Goal: Task Accomplishment & Management: Complete application form

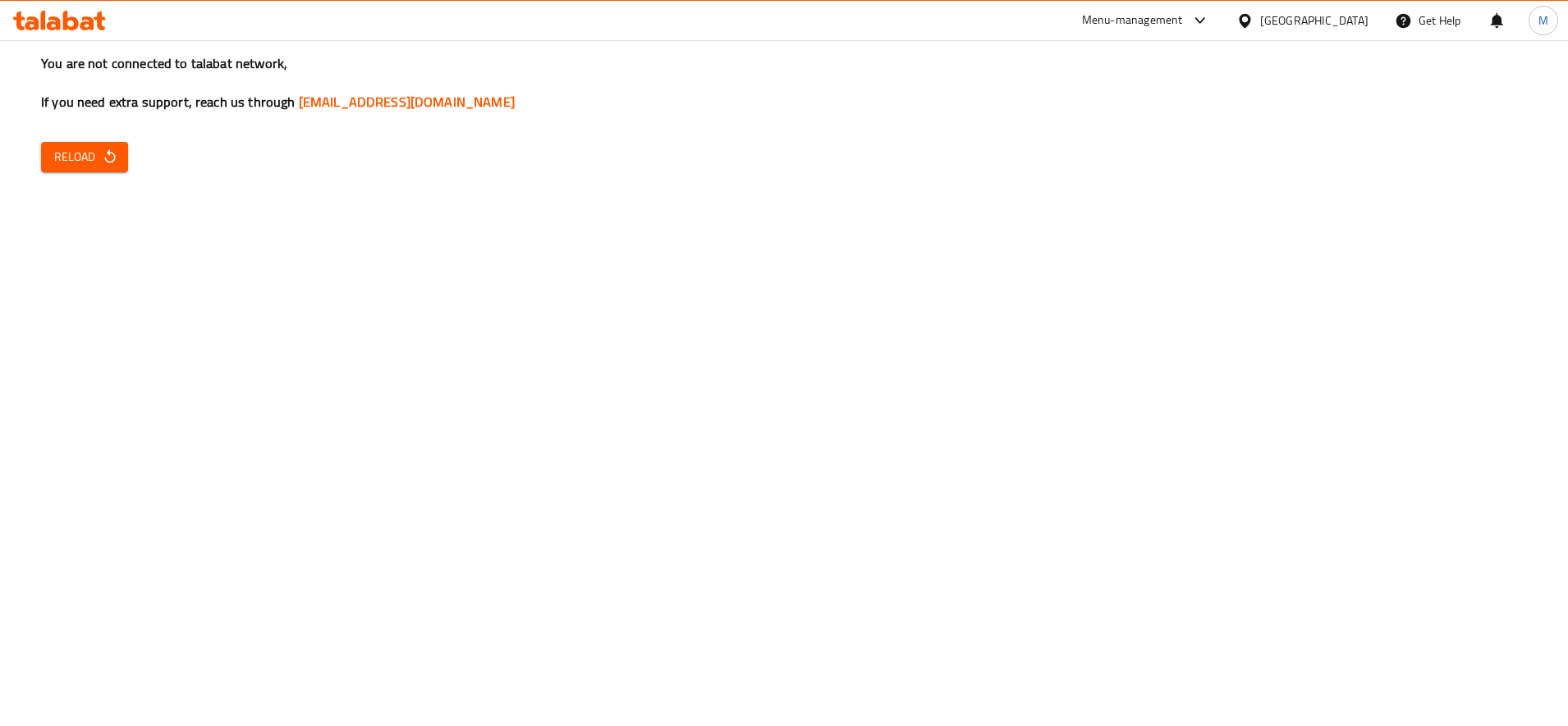
click at [104, 170] on button "Reload" at bounding box center [84, 157] width 87 height 30
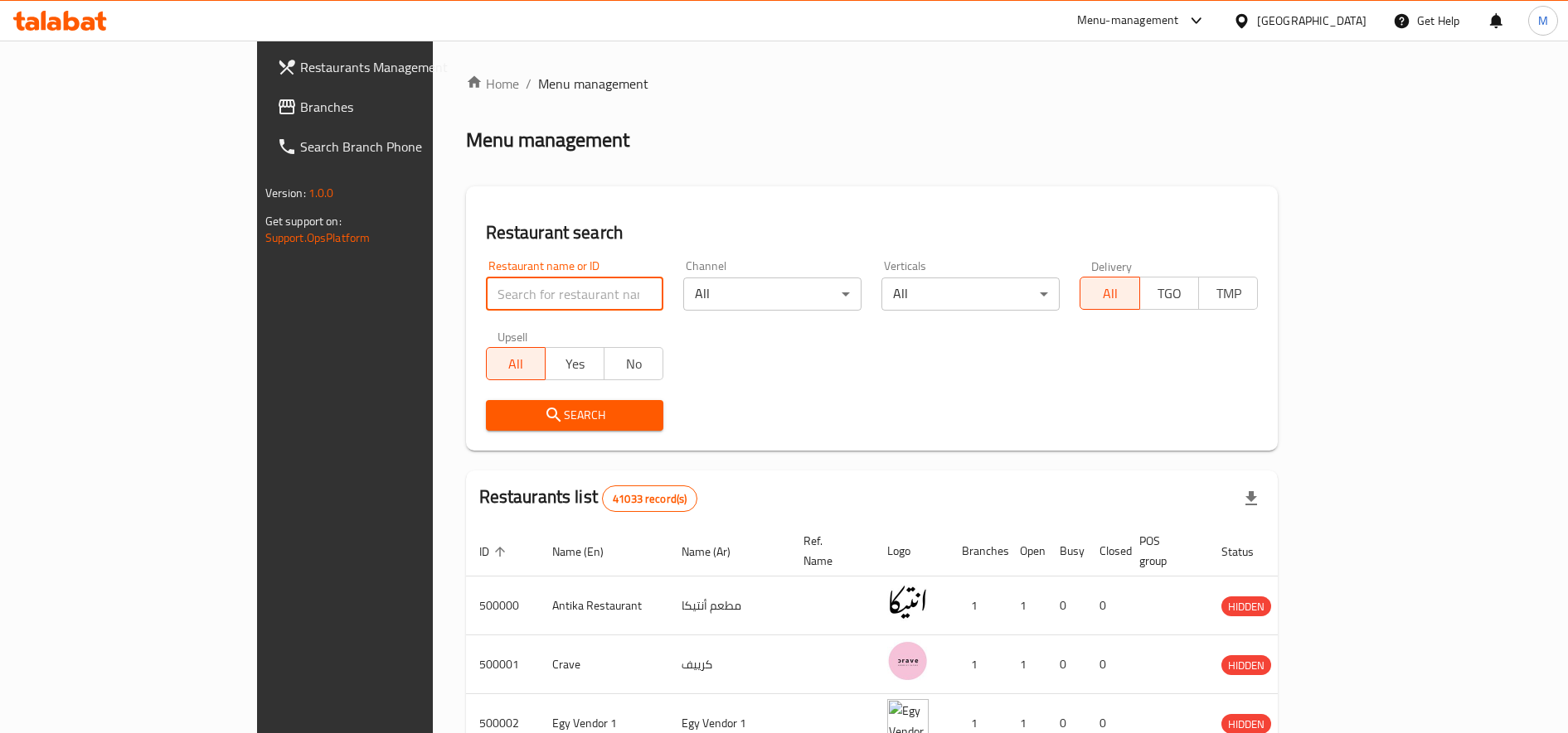
click at [486, 288] on input "search" at bounding box center [575, 294] width 178 height 33
paste input "696320"
type input "696320"
click button "Search" at bounding box center [575, 416] width 178 height 31
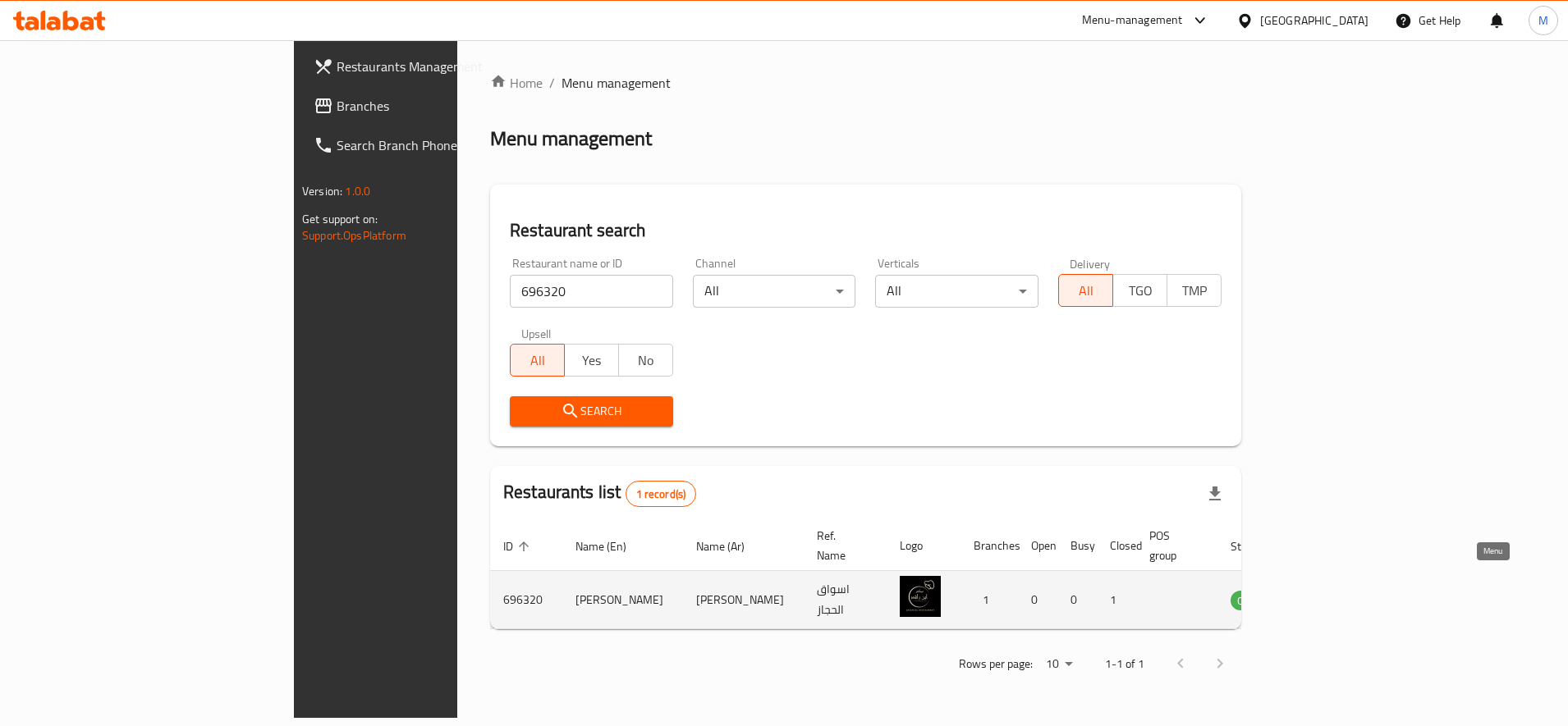
click at [1336, 594] on icon "enhanced table" at bounding box center [1325, 600] width 18 height 14
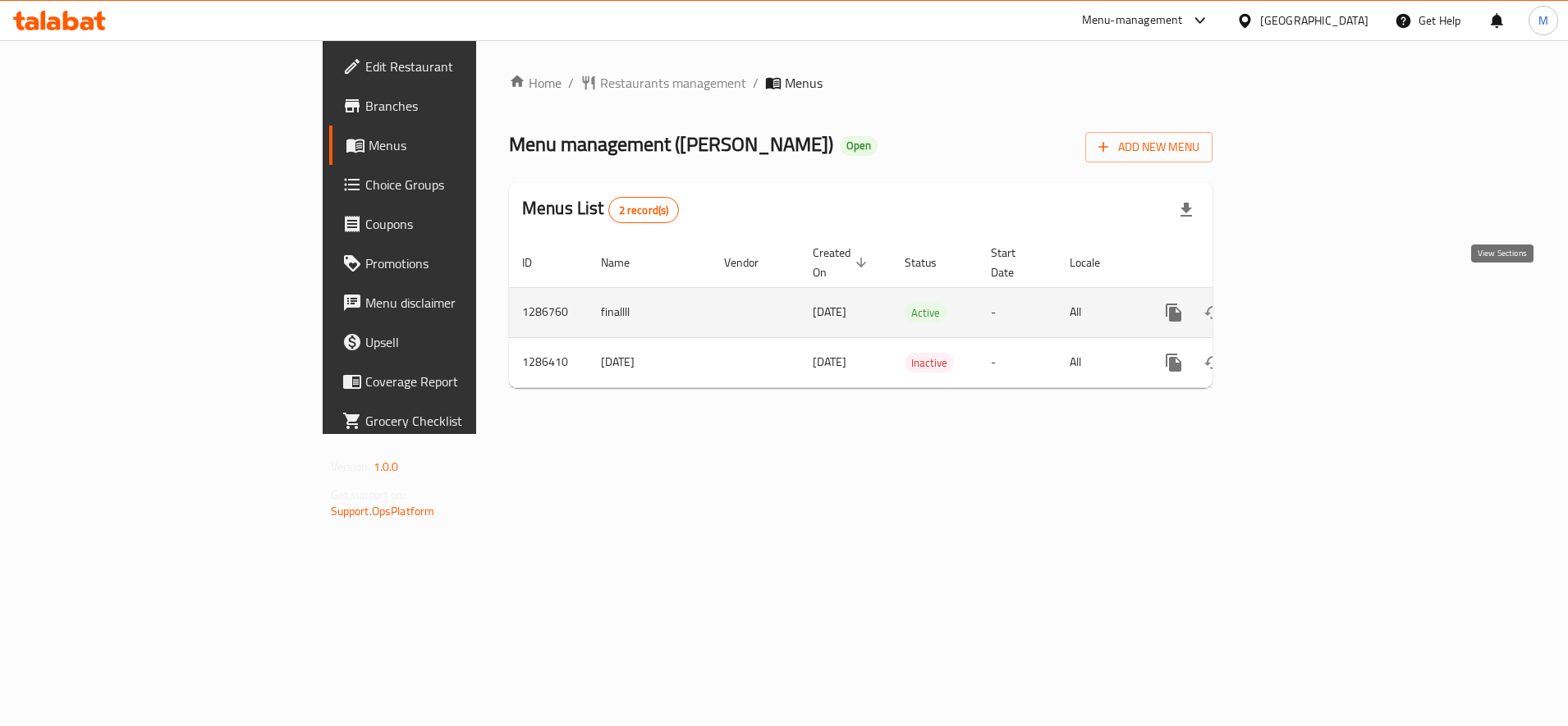
click at [1302, 303] on icon "enhanced table" at bounding box center [1291, 312] width 20 height 20
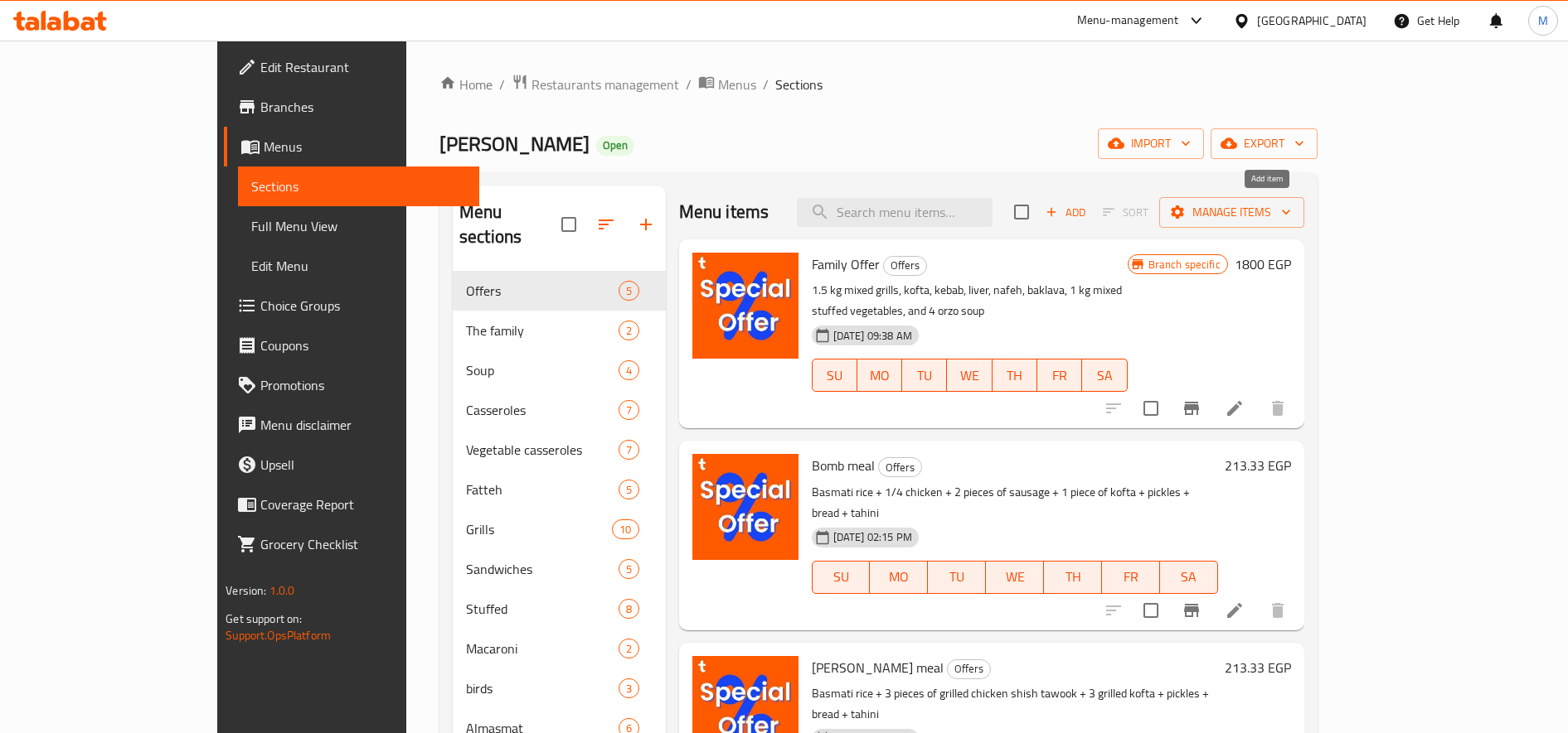
click at [1088, 207] on span "Add" at bounding box center [1065, 213] width 45 height 19
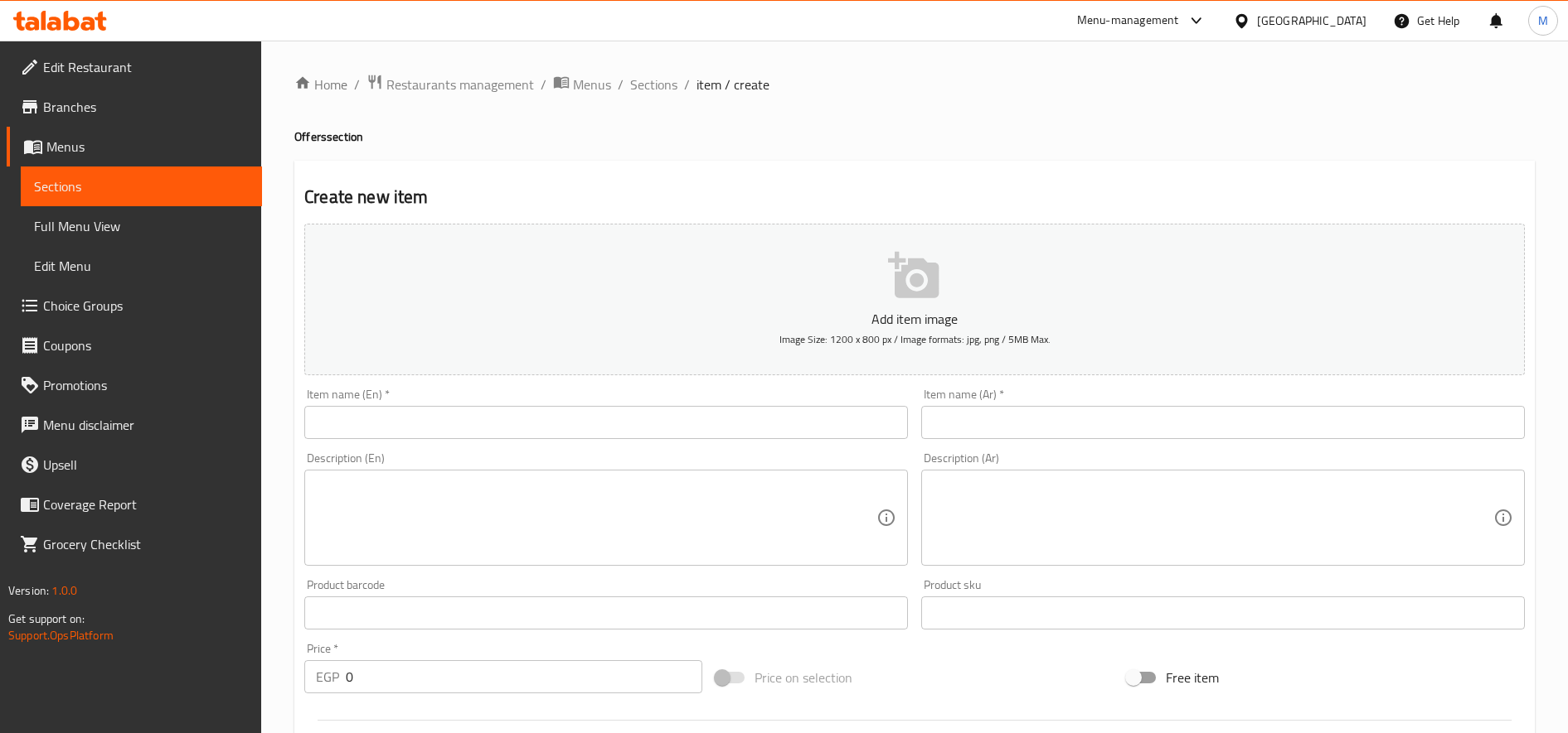
click at [611, 414] on input "text" at bounding box center [606, 422] width 604 height 33
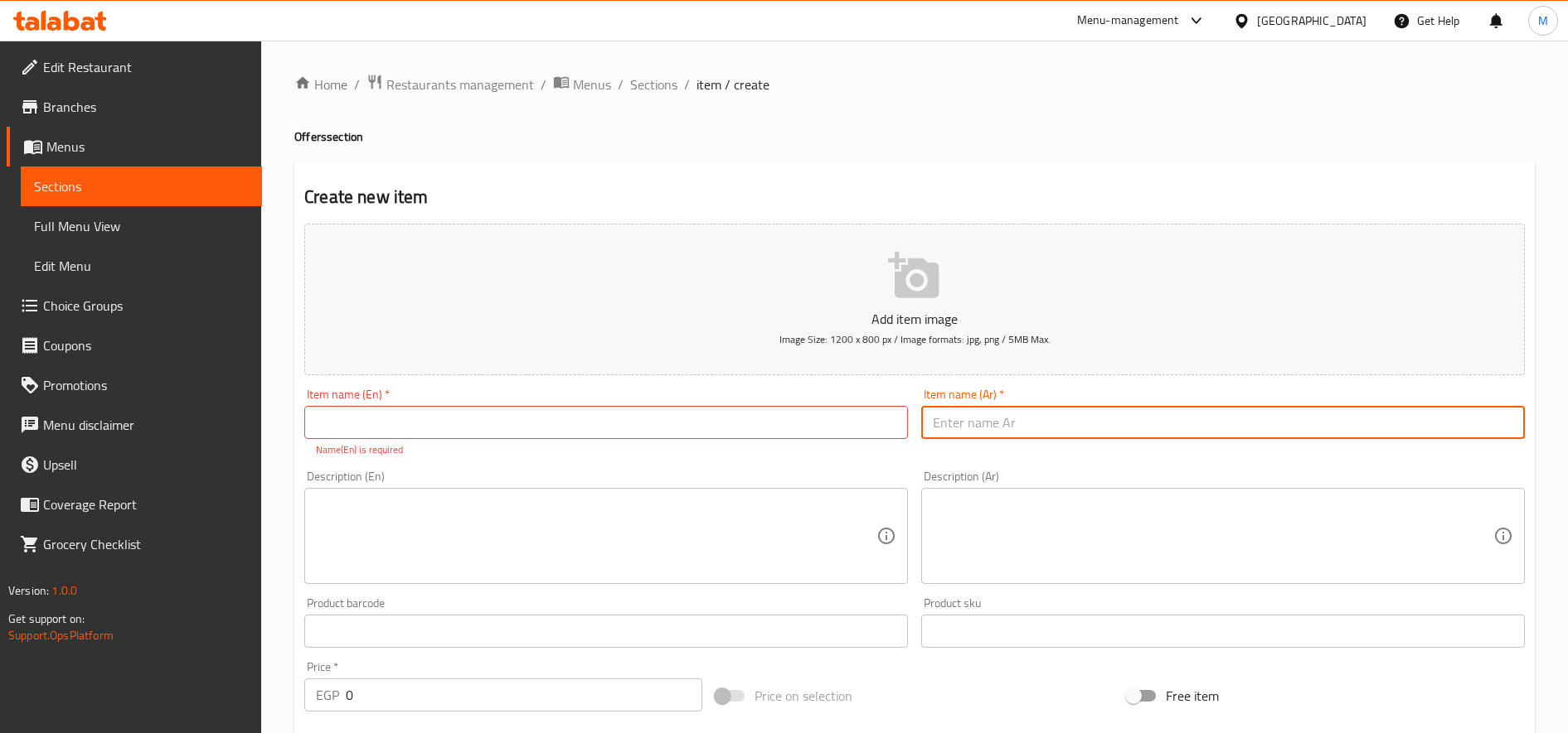
click at [1075, 414] on input "text" at bounding box center [1223, 422] width 604 height 33
paste input "مولد النبي"
click at [1049, 431] on input "وجبة مولد النبي" at bounding box center [1223, 422] width 604 height 33
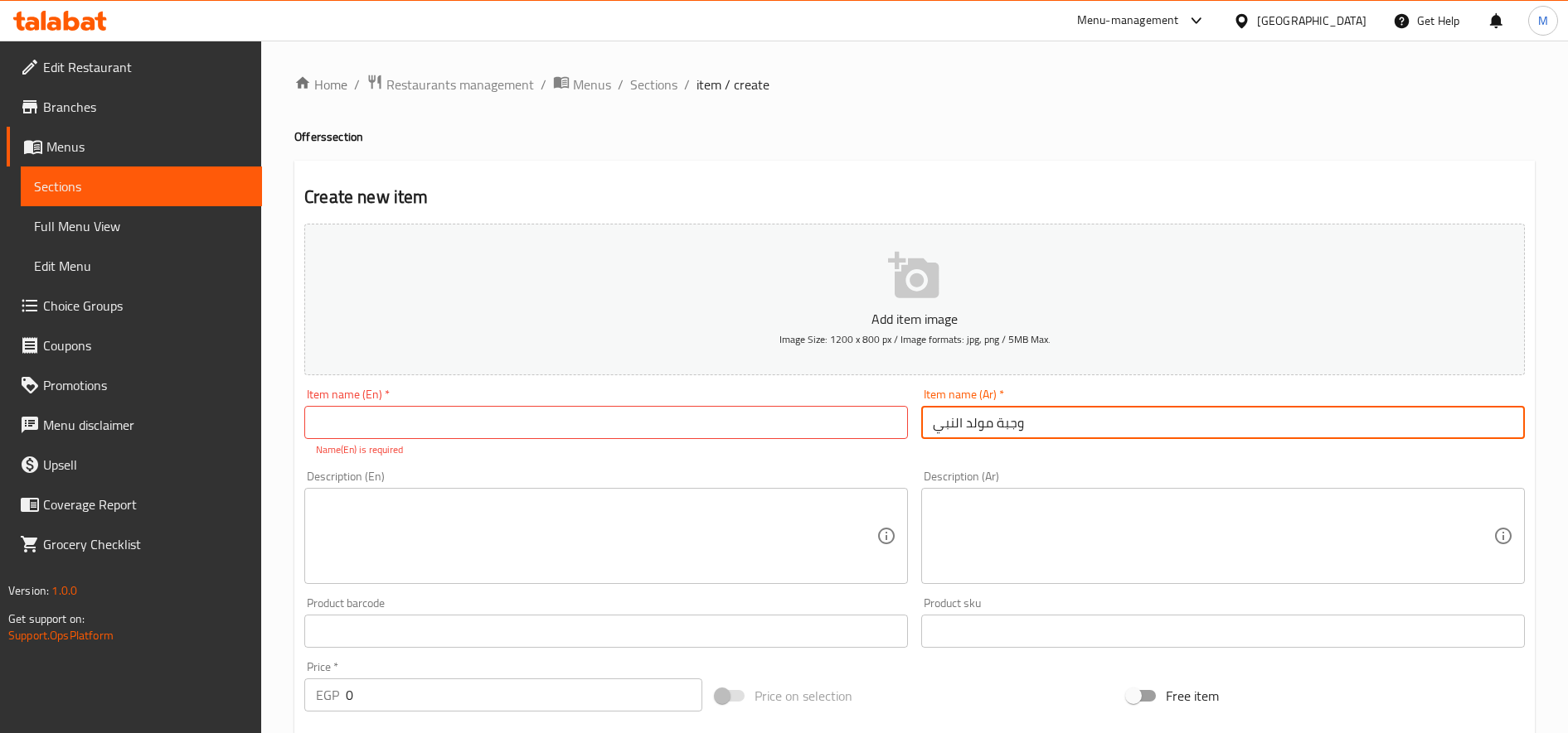
type input "وجبة مولد النبي"
click at [448, 416] on input "text" at bounding box center [606, 422] width 604 height 33
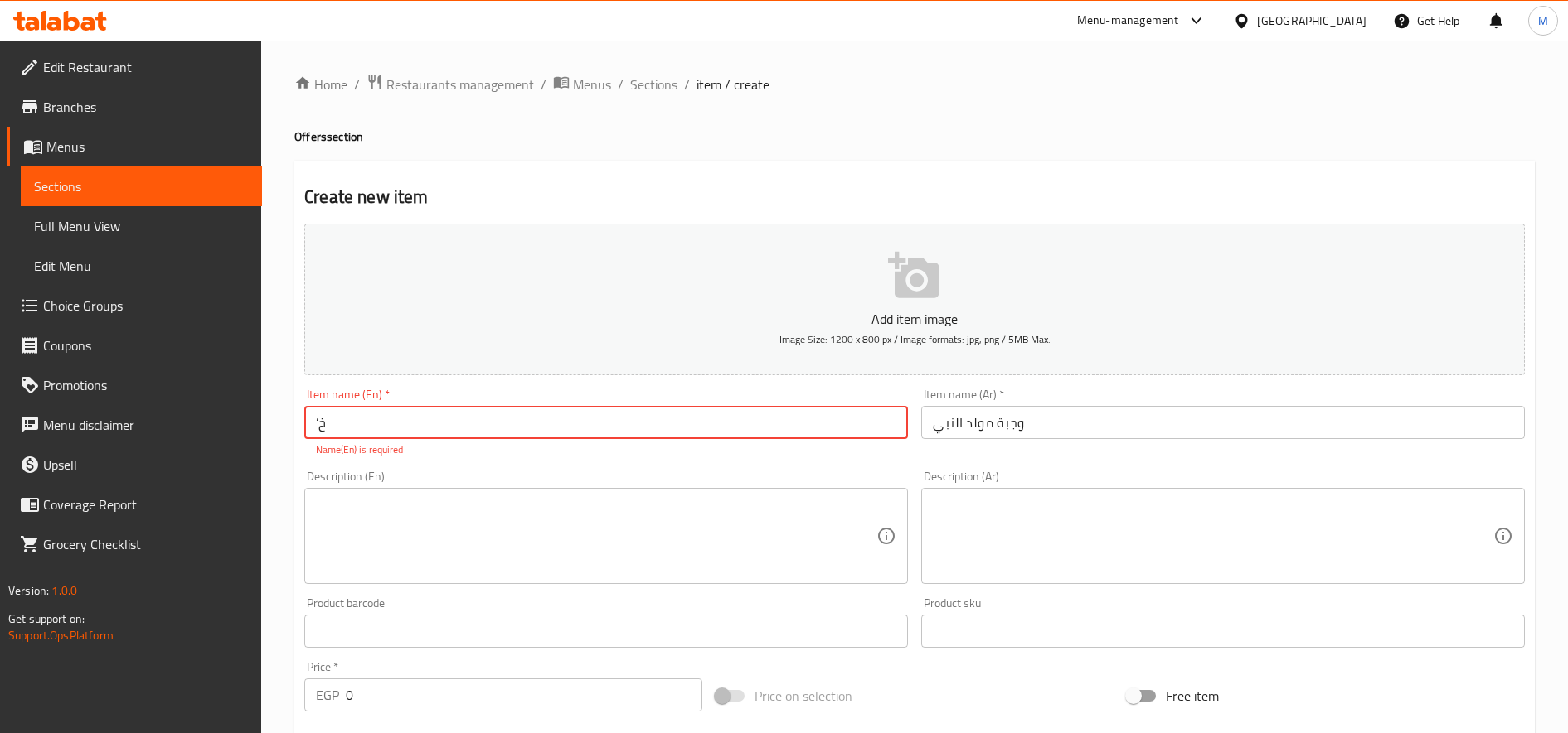
type input "’"
type input "Moled Meal"
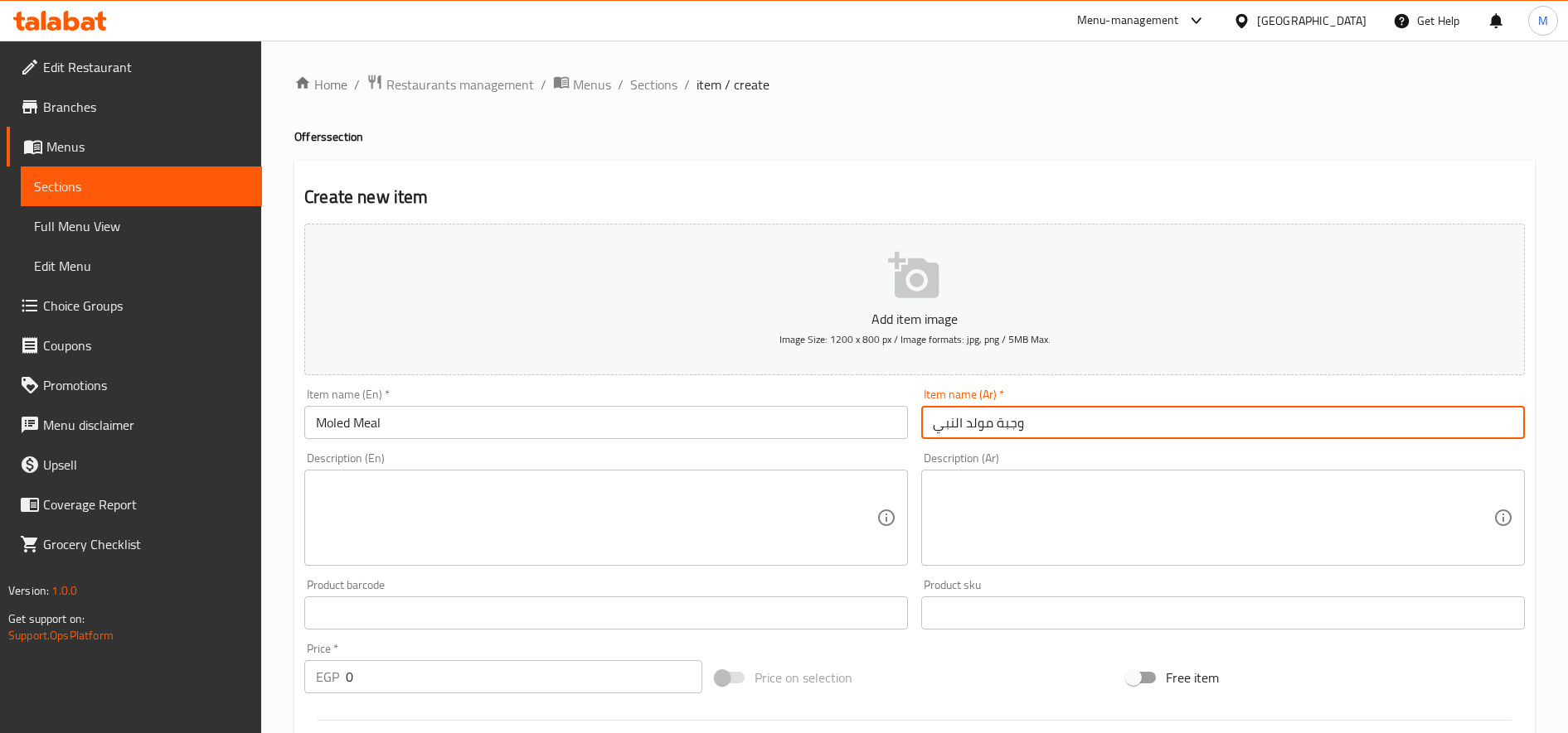
click at [945, 422] on input "وجبة مولد النبي" at bounding box center [1223, 422] width 604 height 33
drag, startPoint x: 936, startPoint y: 425, endPoint x: 993, endPoint y: 422, distance: 57.1
click at [993, 422] on input "وجبة مولد النبي" at bounding box center [1223, 422] width 604 height 33
type input "وجبة المولد"
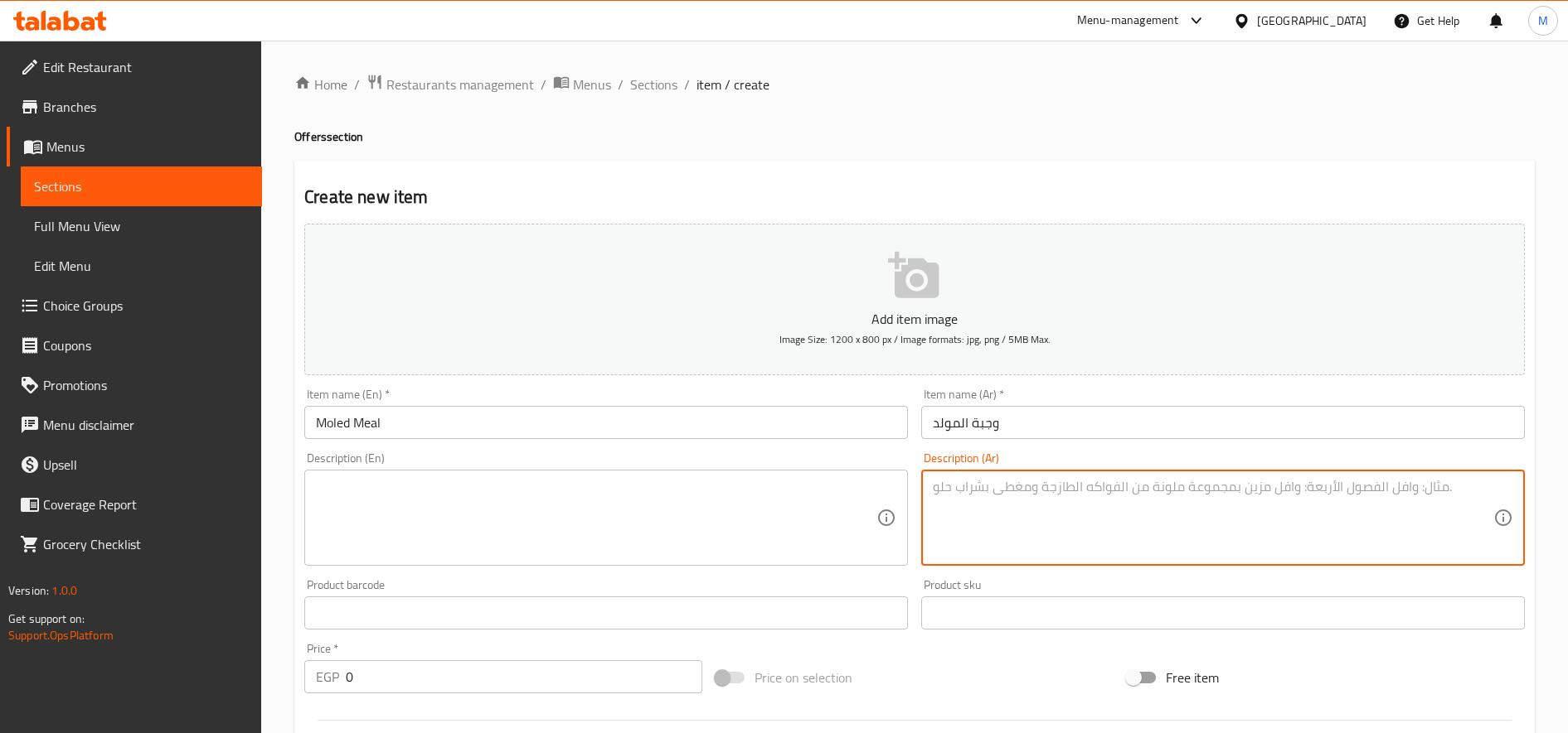
click at [1039, 499] on textarea at bounding box center [1213, 519] width 561 height 79
paste textarea "ربع فرخه ارز بسمتي قطعه جلاش طحينه ومخلل. عيش وبنفس السعر"
drag, startPoint x: 1013, startPoint y: 489, endPoint x: 866, endPoint y: 492, distance: 147.0
click at [866, 492] on div "Add item image Image Size: 1200 x 800 px / Image formats: jpg, png / 5MB Max. I…" at bounding box center [915, 574] width 1234 height 714
click at [1060, 479] on textarea "ربع فرخه ارز بسمتي قطعه جلاش طحينه ومخلل. عيش" at bounding box center [1213, 519] width 561 height 79
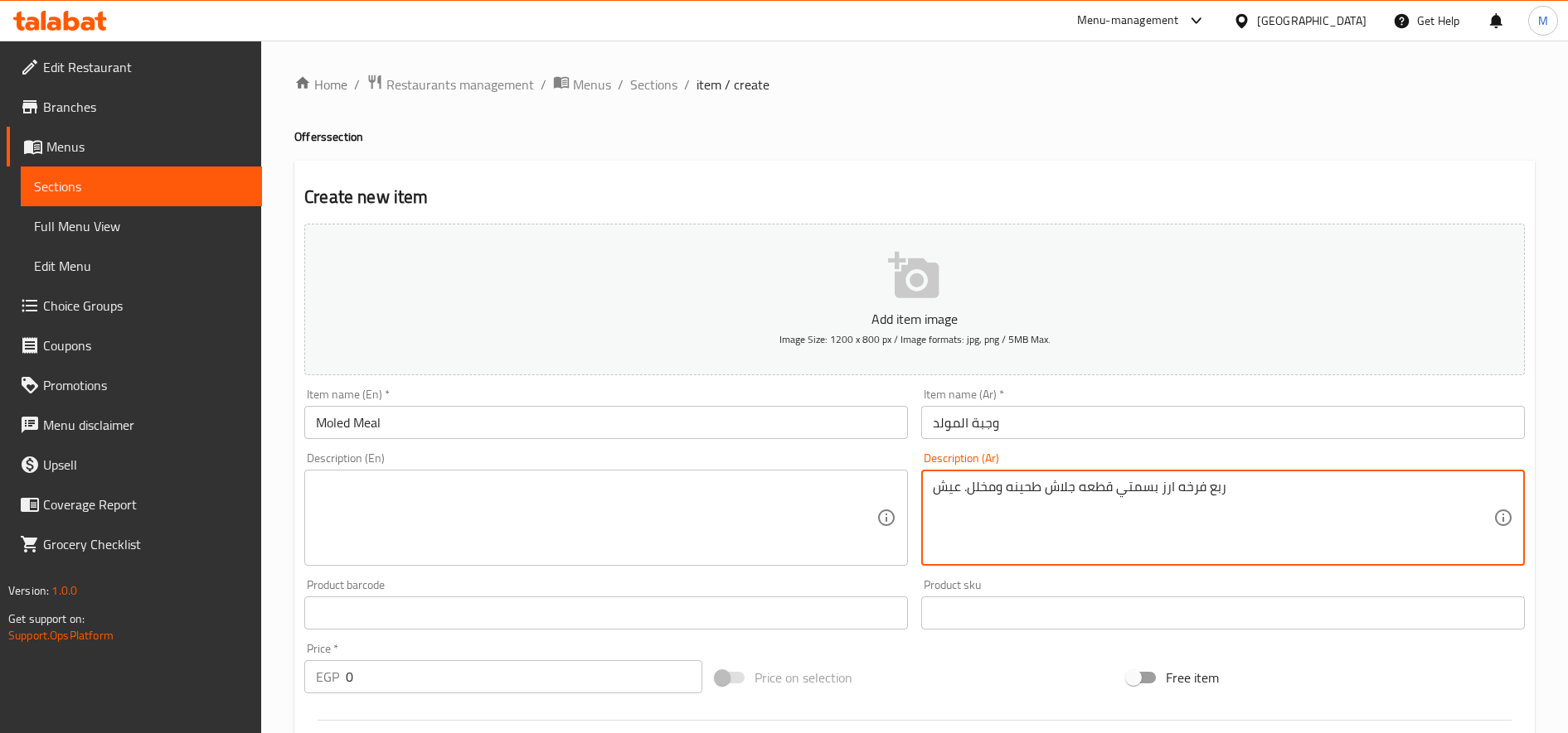
click at [1060, 479] on textarea "ربع فرخه ارز بسمتي قطعه جلاش طحينه ومخلل. عيش" at bounding box center [1213, 519] width 561 height 79
paste textarea "و"
click at [979, 494] on textarea "ربع فرخه ارز بسمتي قطعه جلاش طحينه ومخلل. [GEOGRAPHIC_DATA]" at bounding box center [1213, 519] width 561 height 79
click at [979, 498] on textarea "ربع فرخه ارز بسمتي قطعه جلاش طحينه ومخلل. [GEOGRAPHIC_DATA]" at bounding box center [1213, 519] width 561 height 79
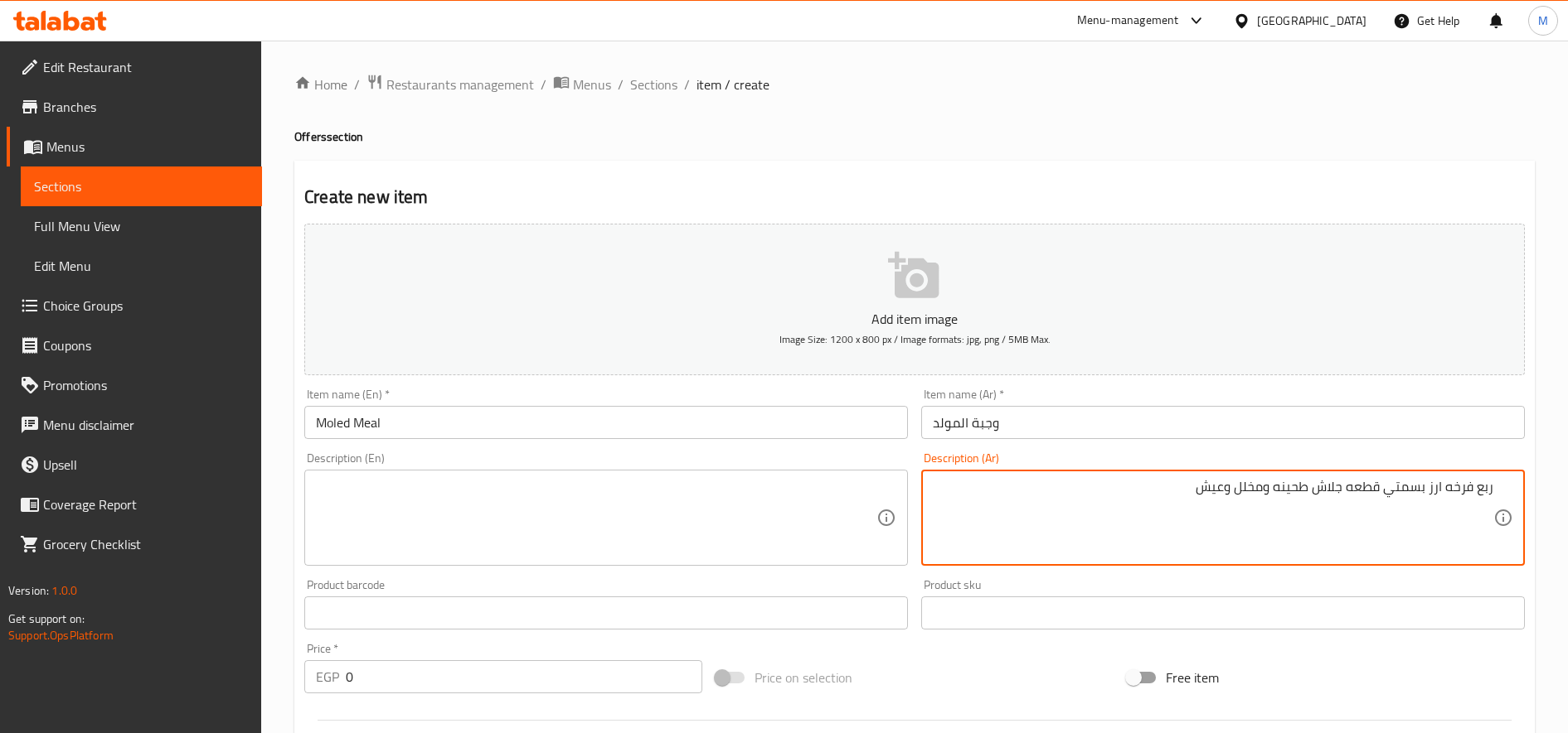
type textarea "ربع فرخه ارز بسمتي قطعه جلاش طحينه ومخلل وعيش"
click at [530, 521] on textarea at bounding box center [596, 519] width 561 height 79
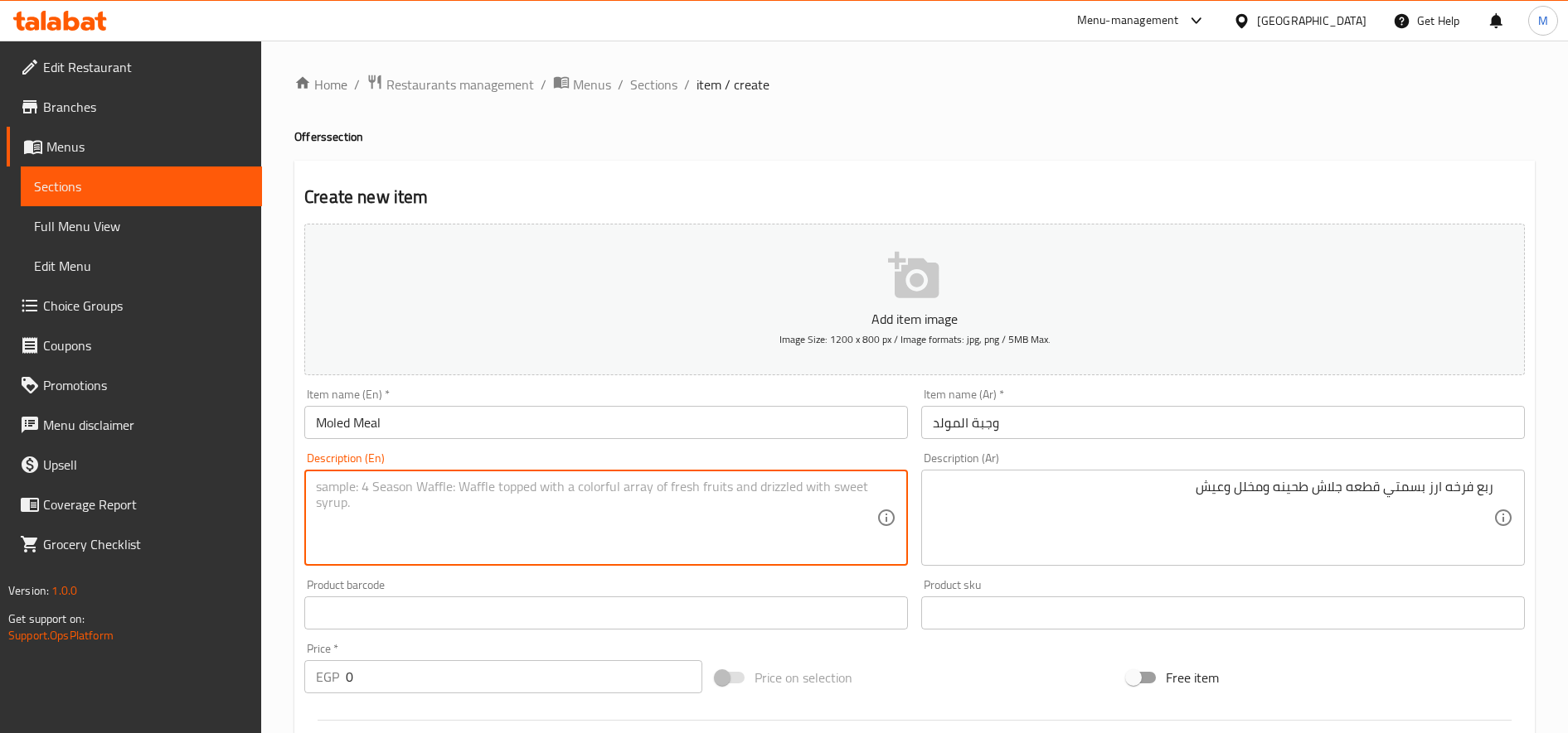
paste textarea "A quarter chicken, basmati rice, a piece of filo pastry, tahini, pickles, and b…"
type textarea "A quarter chicken, basmati rice, a piece of filo pastry, tahini, pickles, and b…"
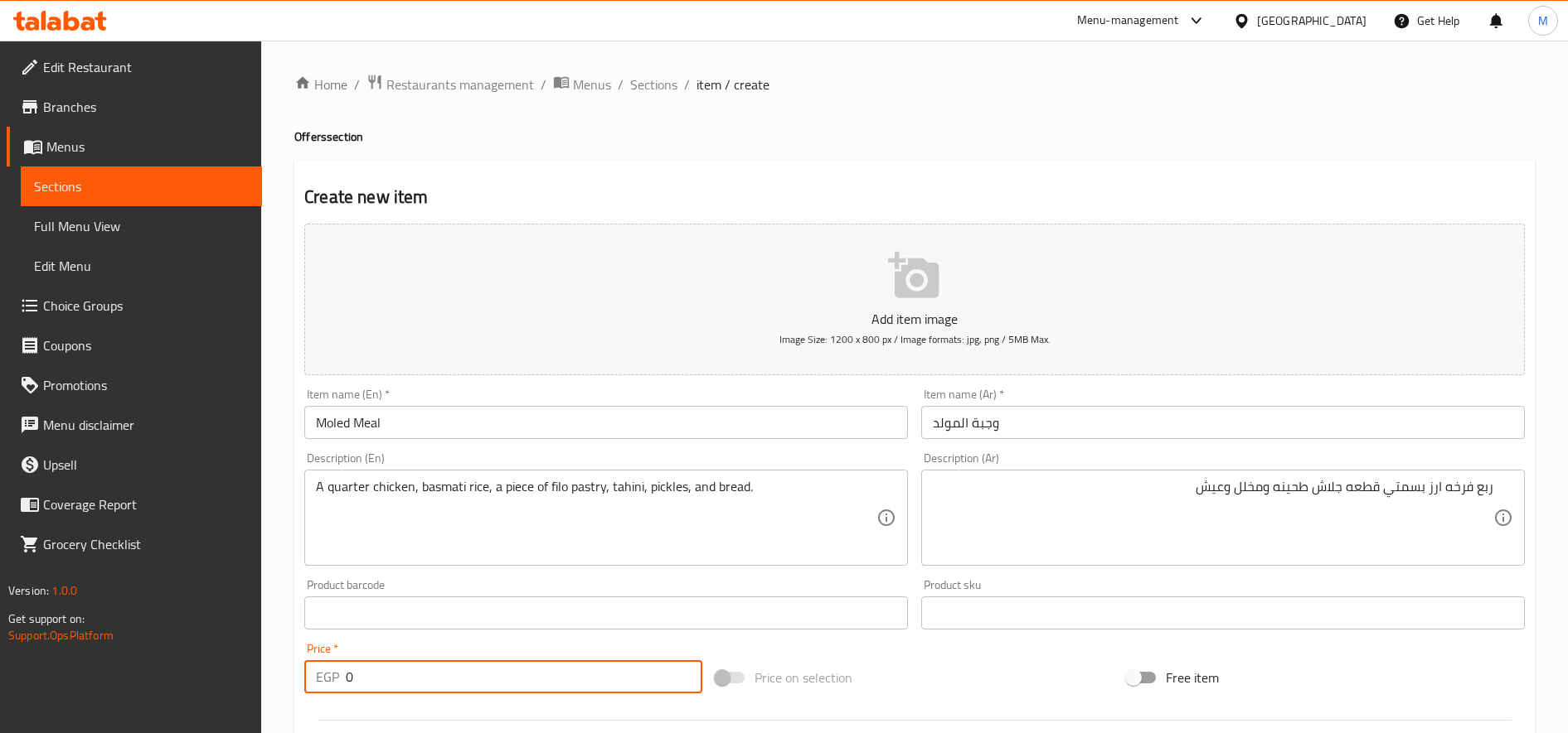
click at [454, 674] on input "0" at bounding box center [525, 677] width 357 height 33
paste input "213.33"
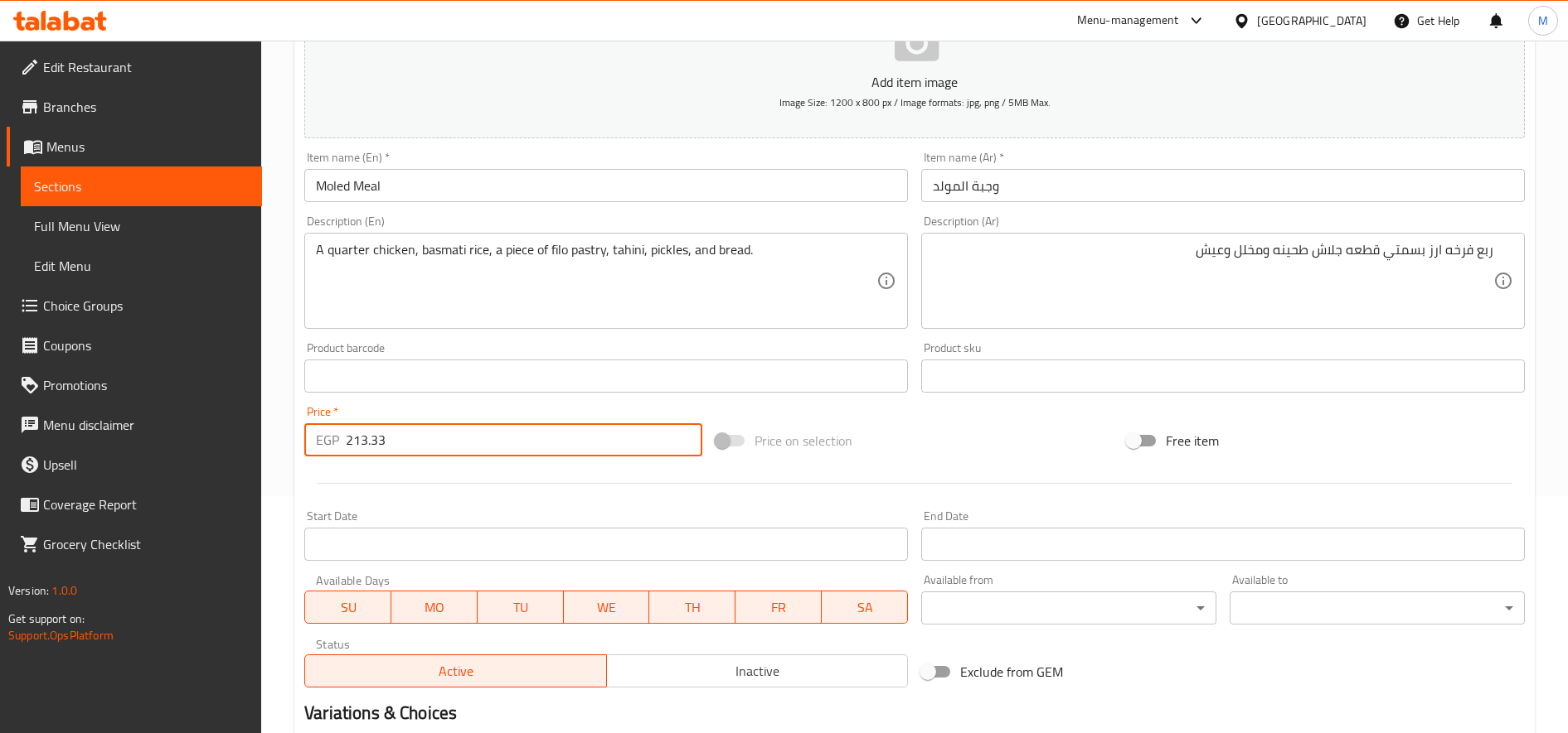
scroll to position [415, 0]
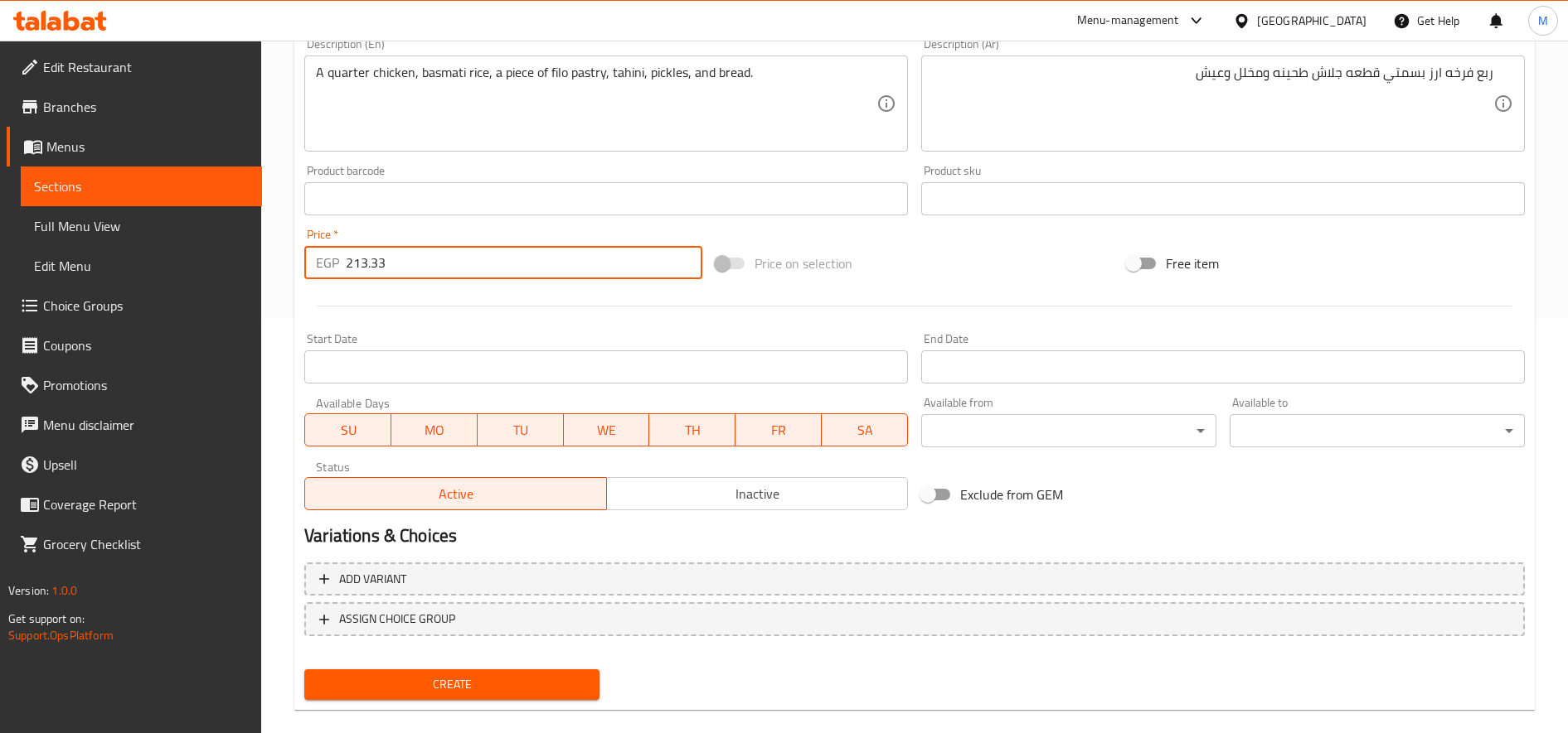
type input "213.33"
click at [426, 682] on span "Create" at bounding box center [452, 685] width 269 height 21
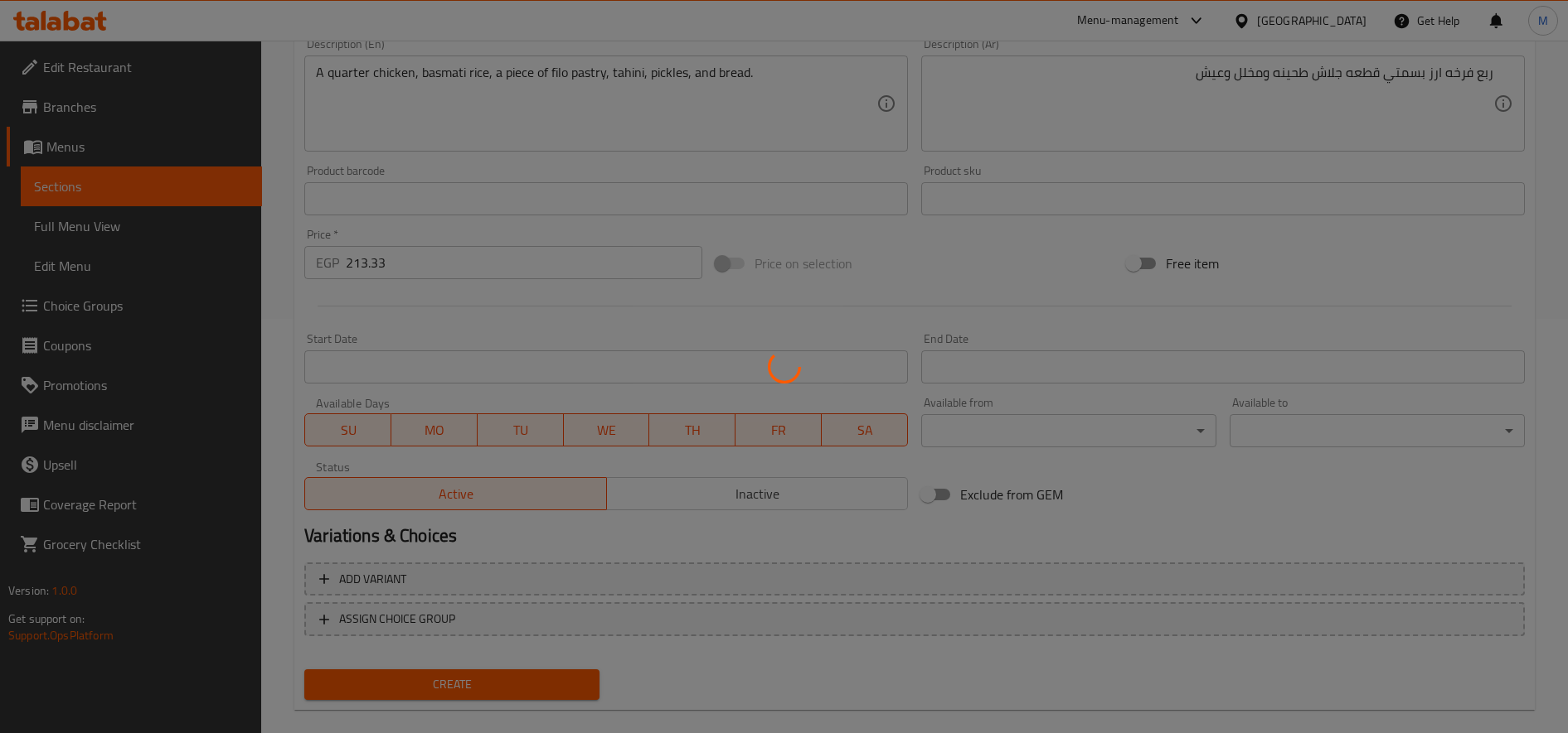
type input "0"
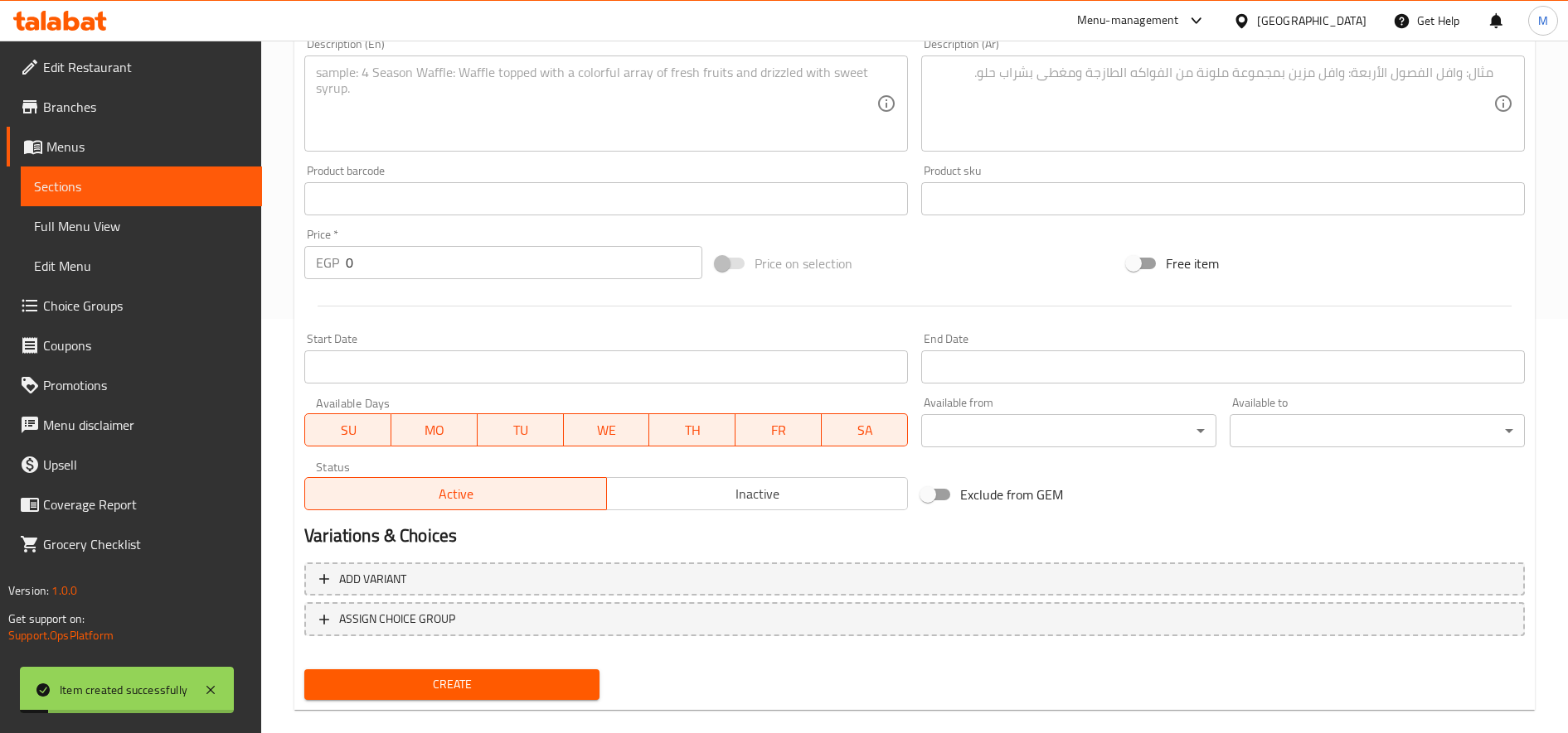
scroll to position [0, 0]
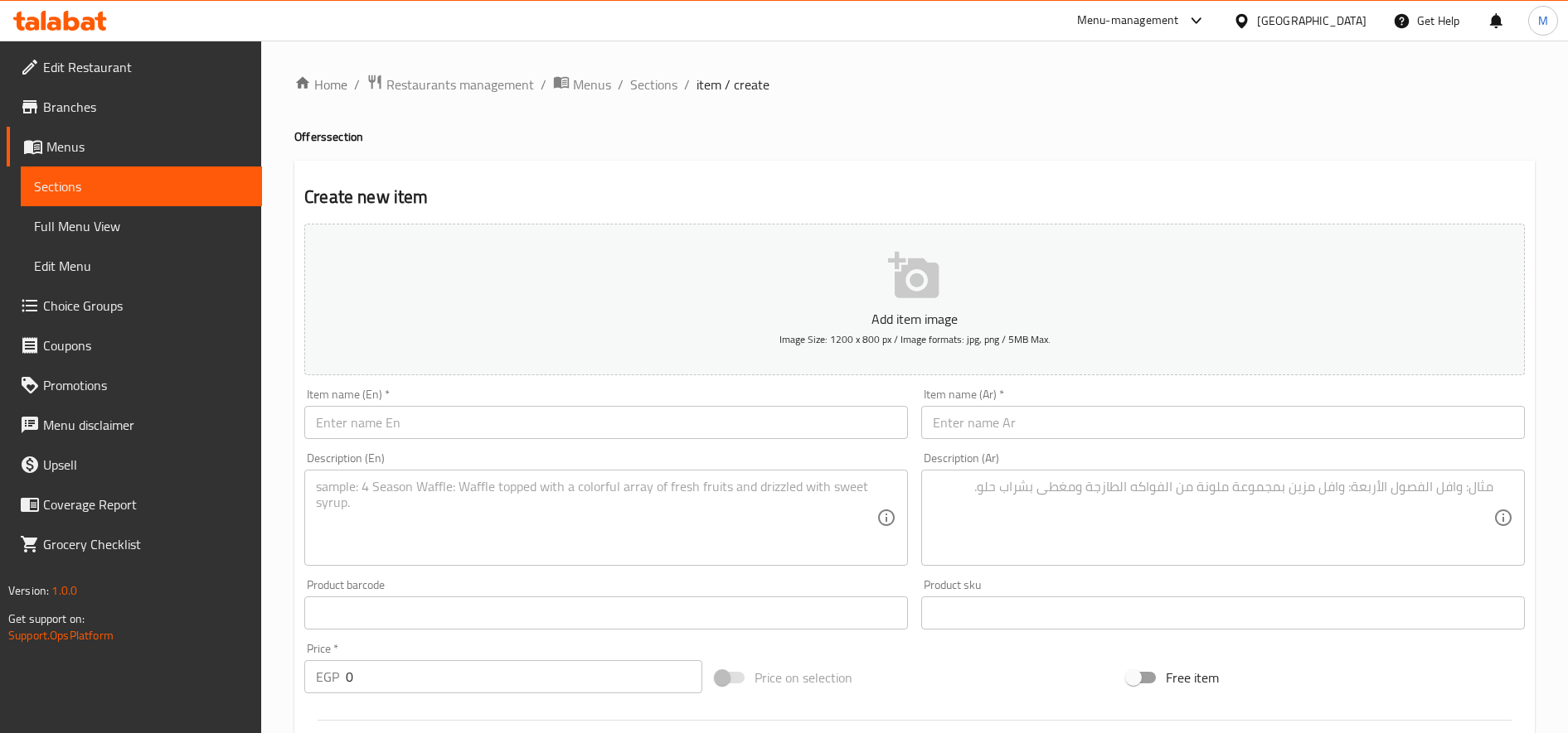
click at [650, 92] on span "Sections" at bounding box center [654, 84] width 48 height 20
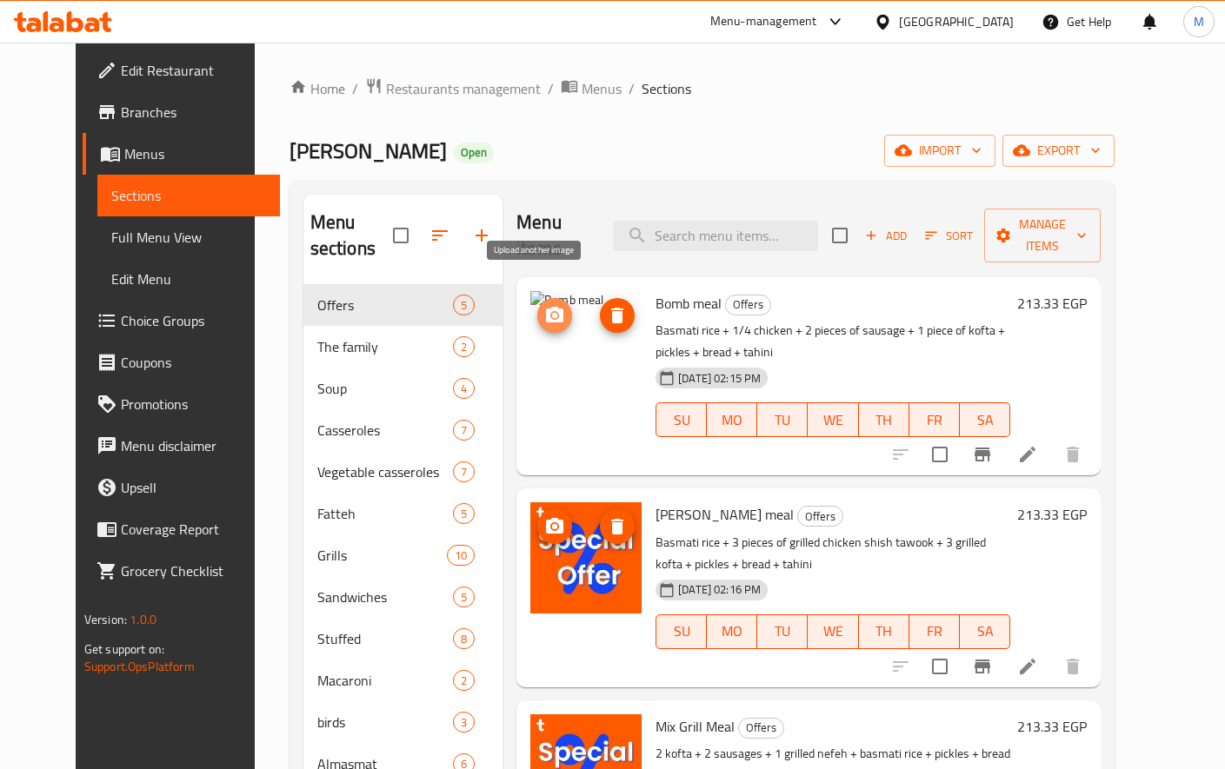
click at [544, 305] on icon "upload picture" at bounding box center [554, 315] width 21 height 21
click at [546, 307] on icon "upload picture" at bounding box center [554, 315] width 17 height 16
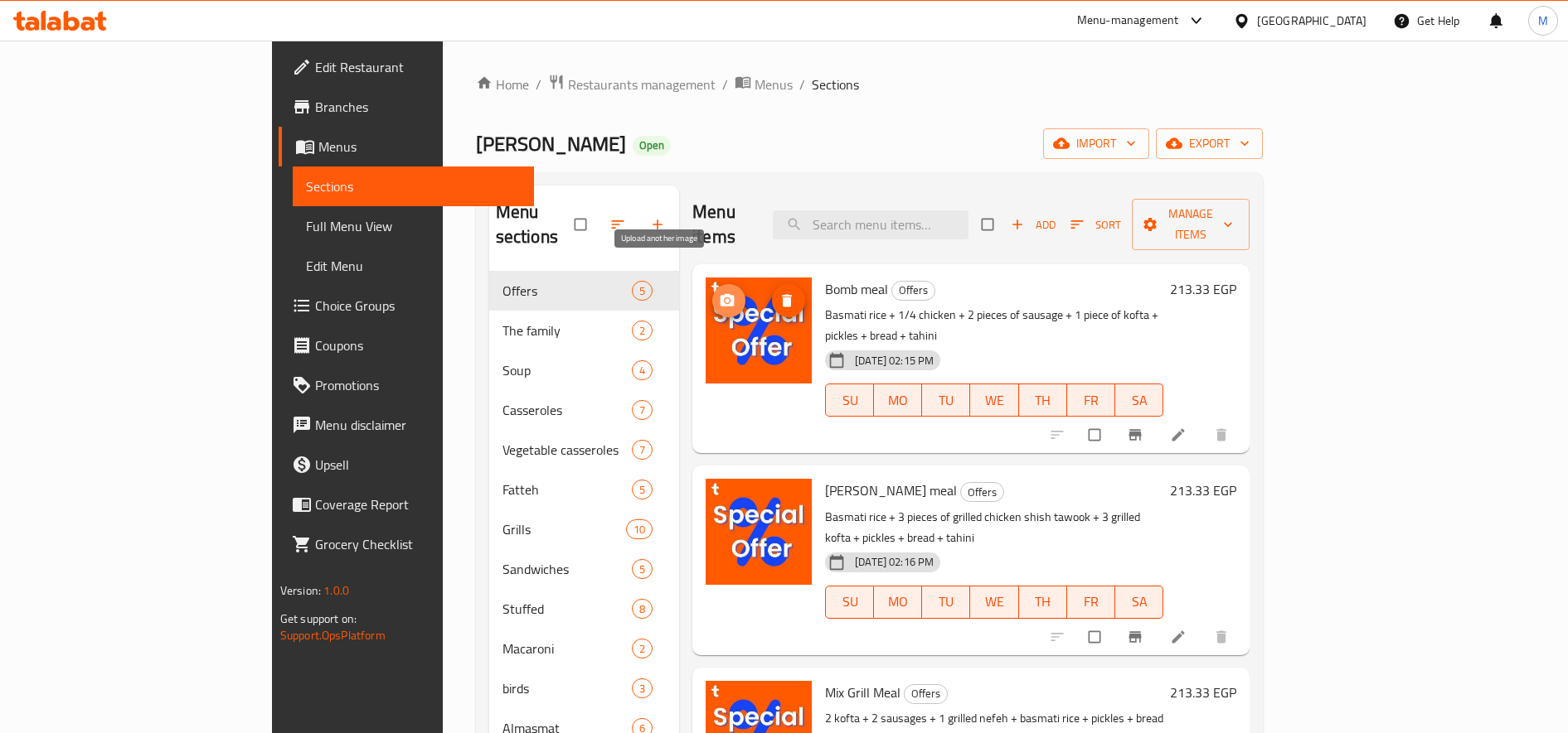
click at [712, 293] on span "upload picture" at bounding box center [729, 300] width 33 height 16
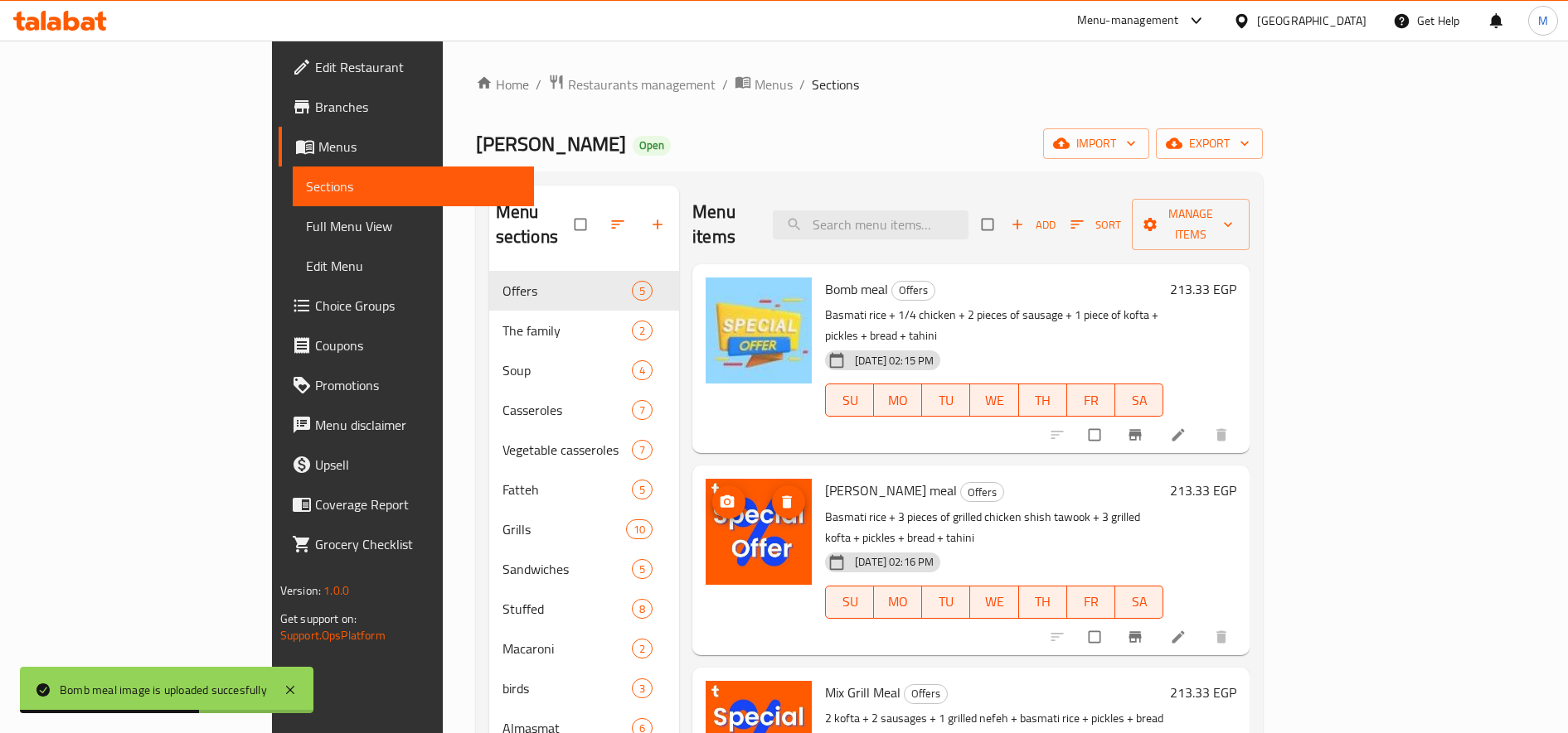
click at [721, 496] on icon "upload picture" at bounding box center [728, 501] width 14 height 12
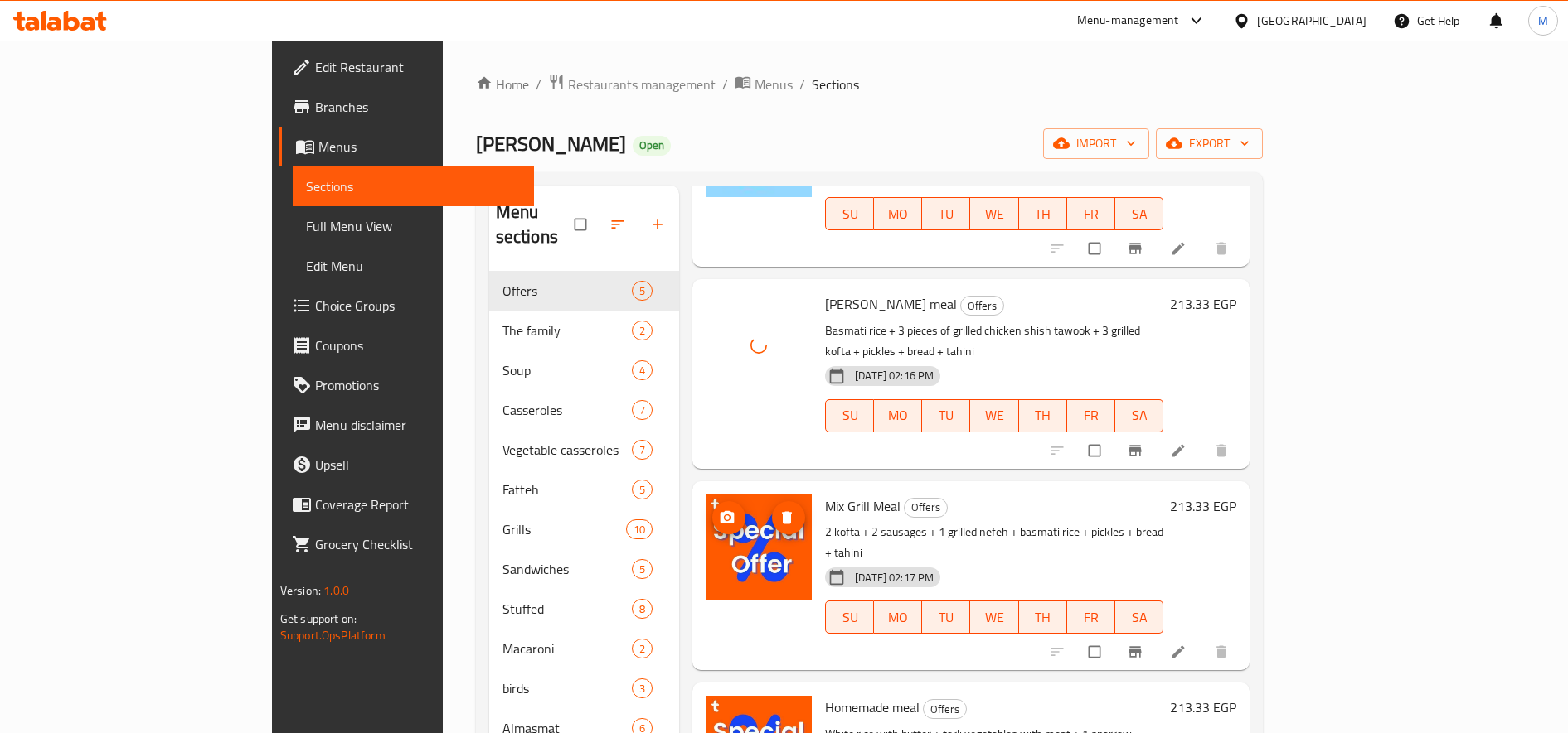
scroll to position [213, 0]
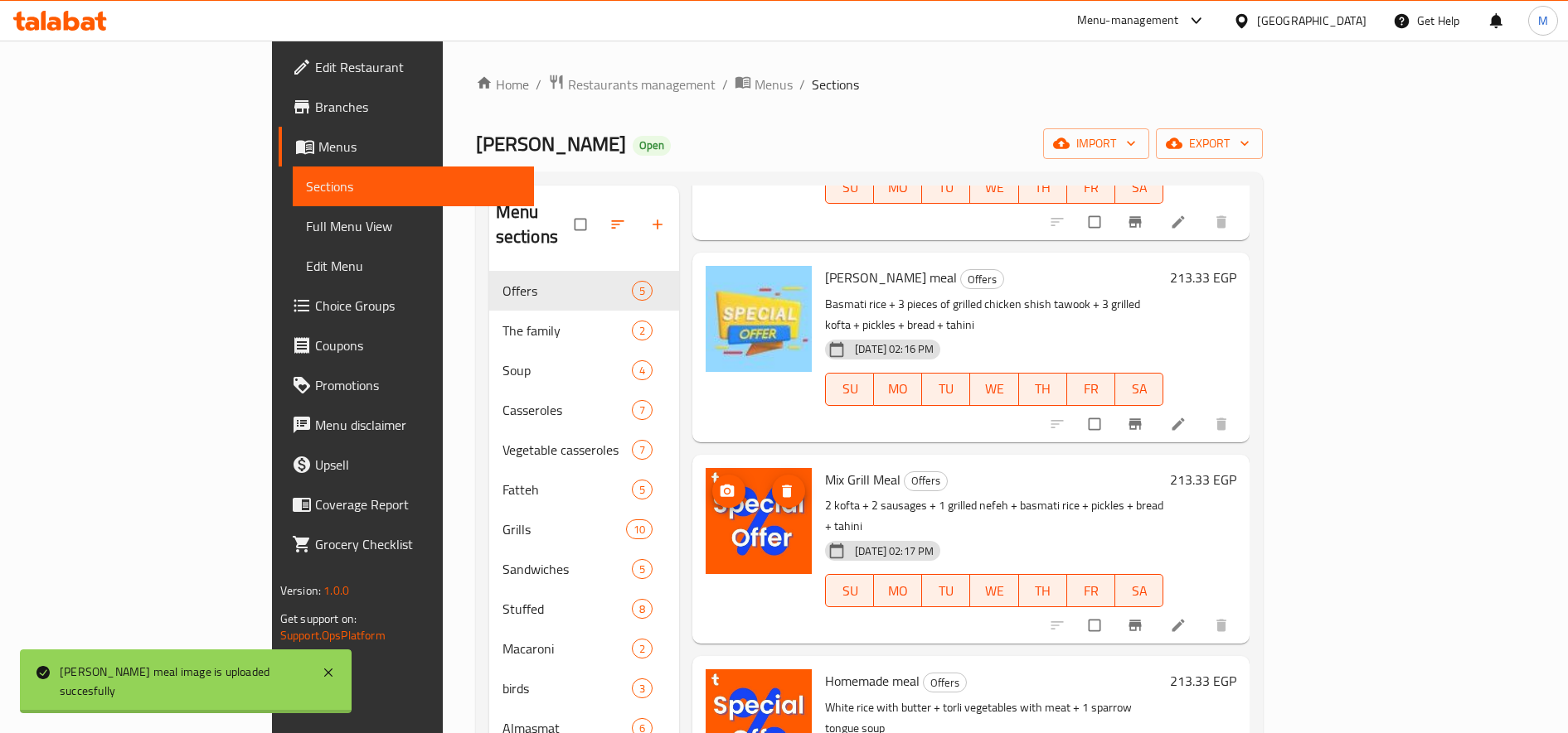
click at [721, 484] on icon "upload picture" at bounding box center [728, 490] width 14 height 12
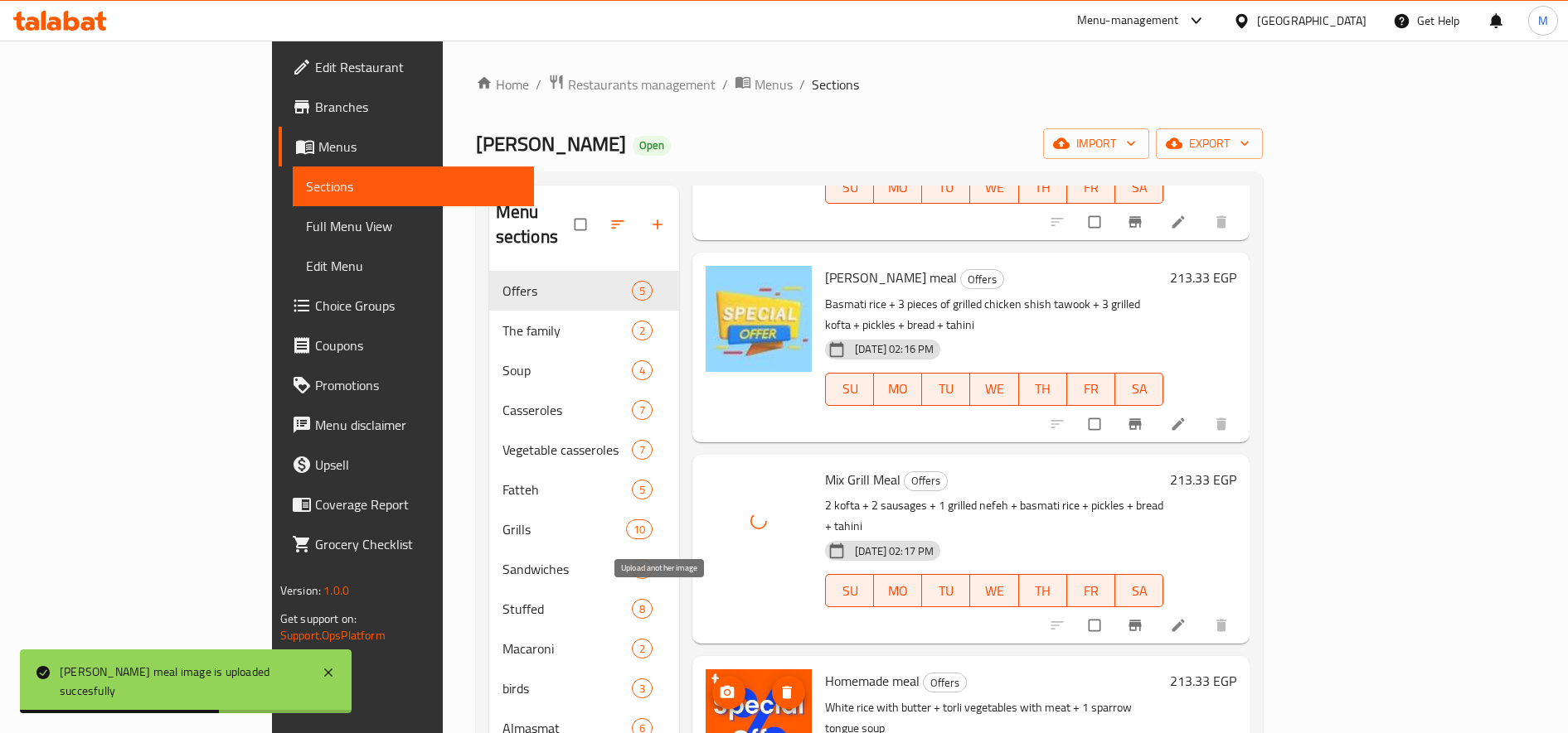
click at [721, 686] on icon "upload picture" at bounding box center [728, 692] width 14 height 12
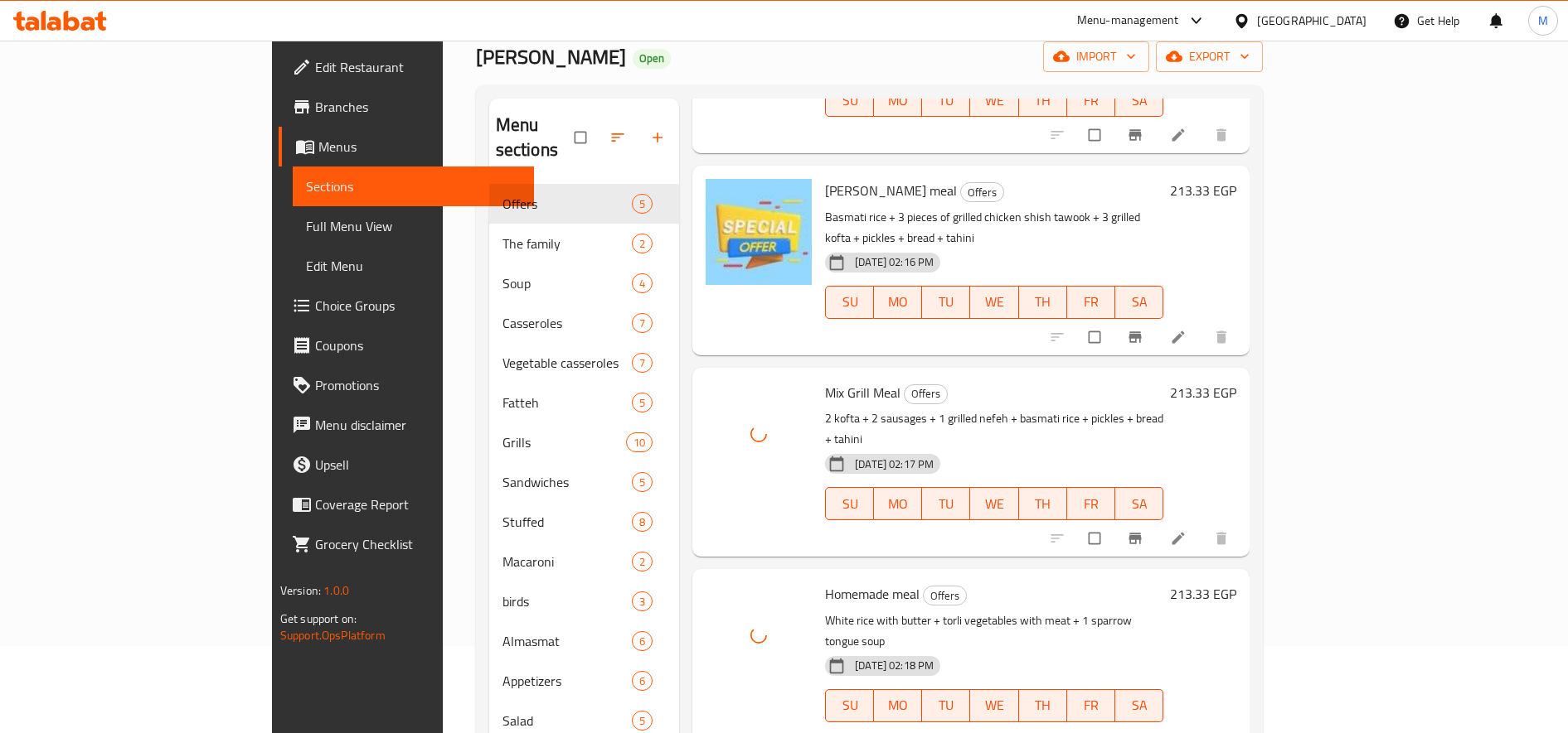
scroll to position [232, 0]
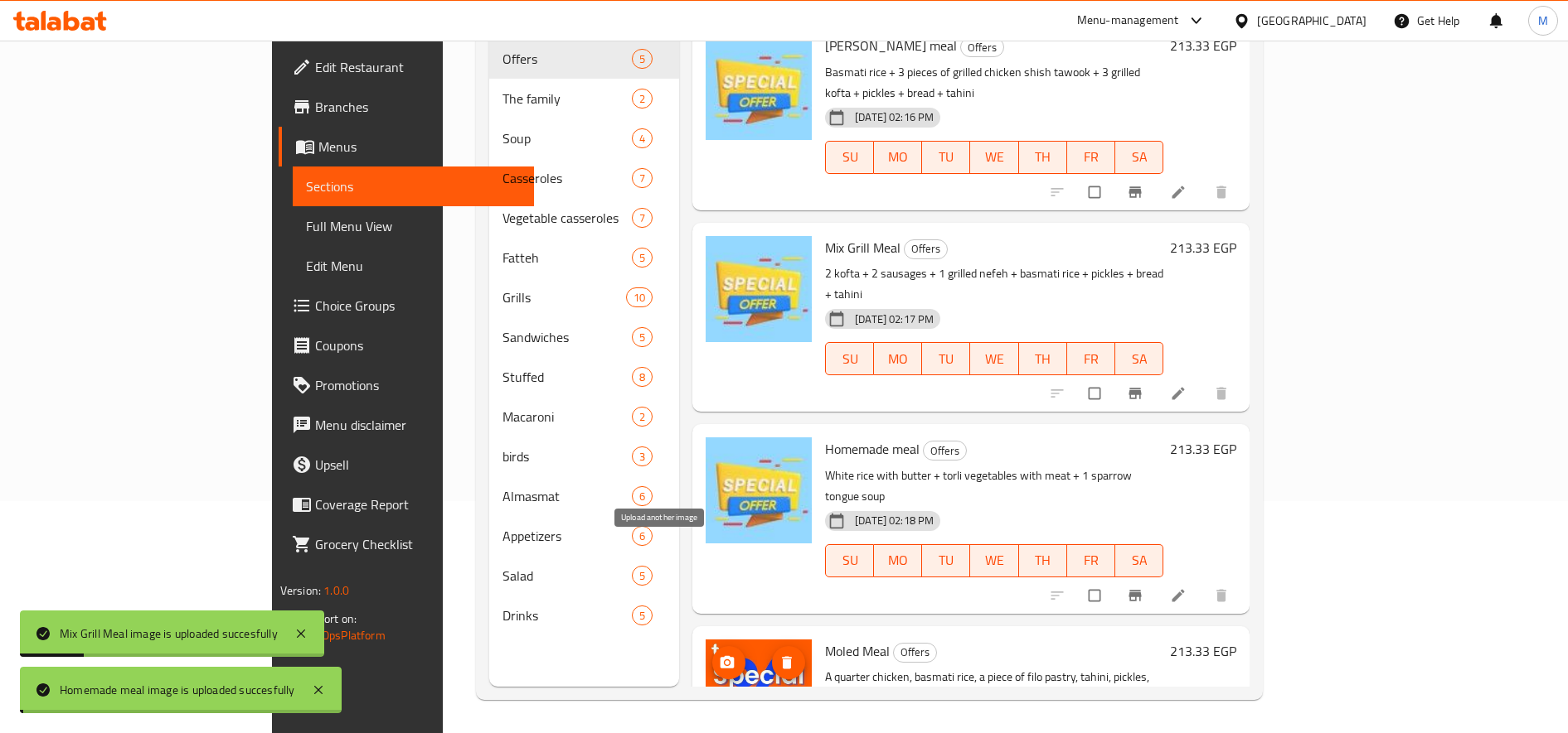
click at [721, 656] on icon "upload picture" at bounding box center [728, 662] width 14 height 12
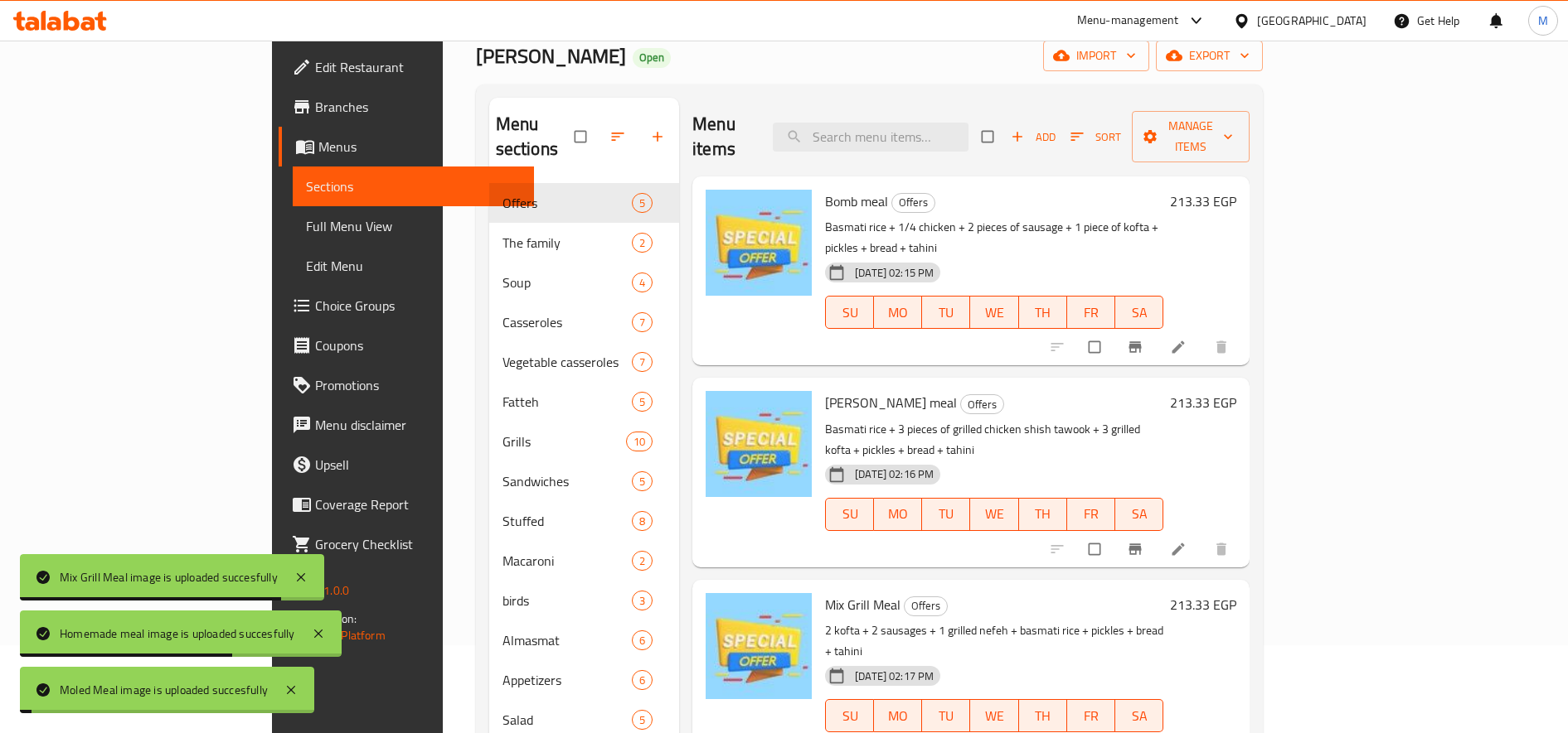
scroll to position [0, 0]
